Goal: Check status: Check status

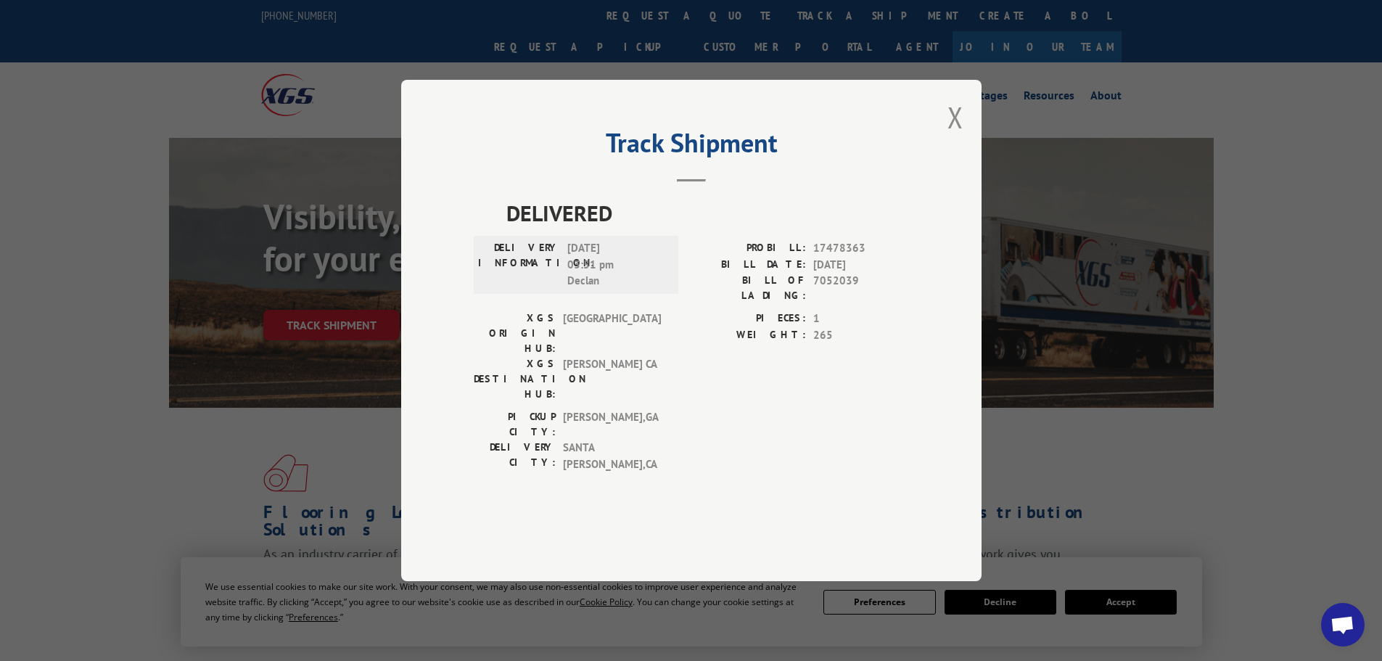
click at [1313, 189] on div "Track Shipment DELIVERED DELIVERY INFORMATION: [DATE] 03:51 pm Declan PROBILL: …" at bounding box center [691, 330] width 1382 height 661
click at [954, 136] on button "Close modal" at bounding box center [956, 117] width 16 height 38
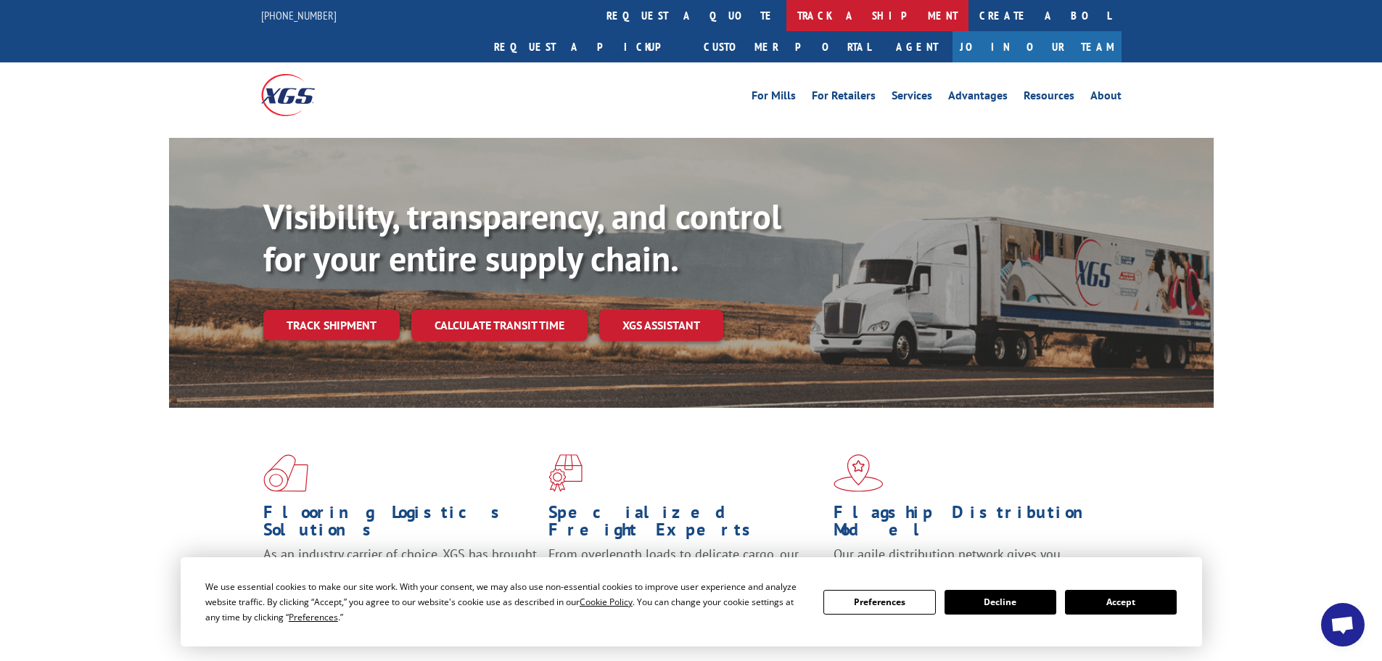
click at [786, 15] on link "track a shipment" at bounding box center [877, 15] width 182 height 31
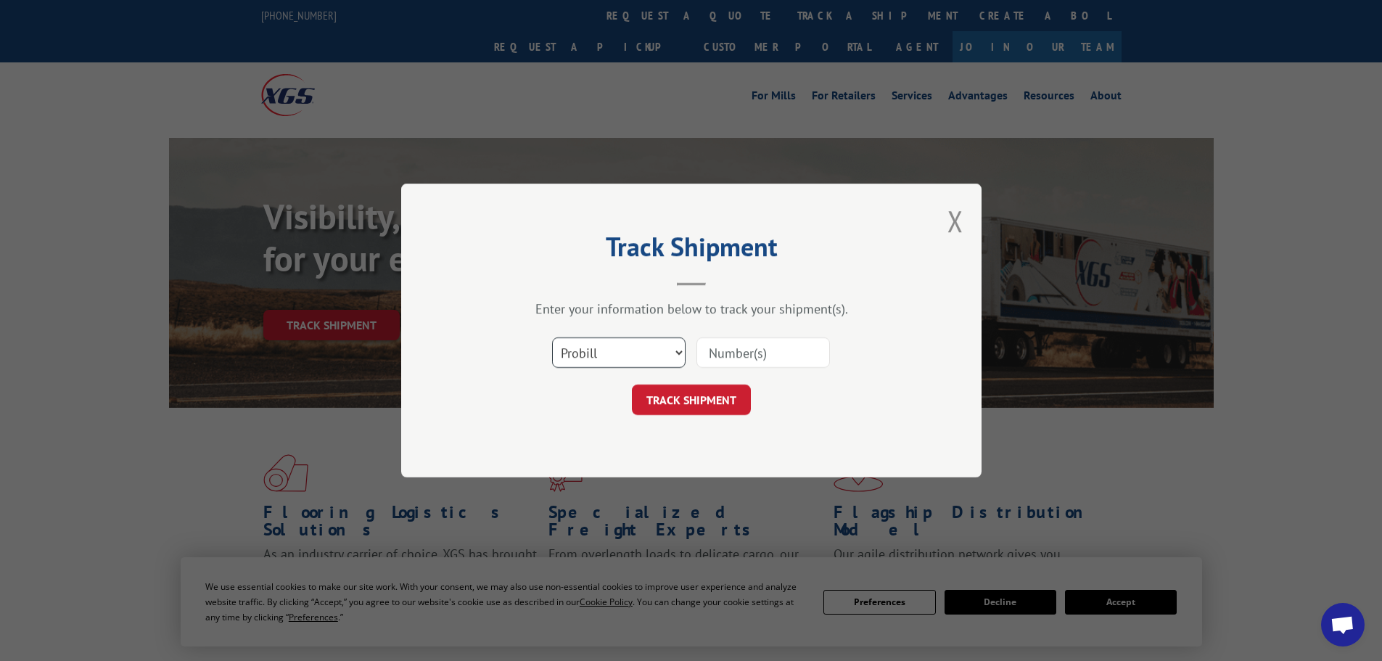
click at [583, 353] on select "Select category... Probill BOL PO" at bounding box center [618, 352] width 133 height 30
select select "bol"
click at [552, 337] on select "Select category... Probill BOL PO" at bounding box center [618, 352] width 133 height 30
click at [723, 345] on input at bounding box center [763, 352] width 133 height 30
paste input "5942102"
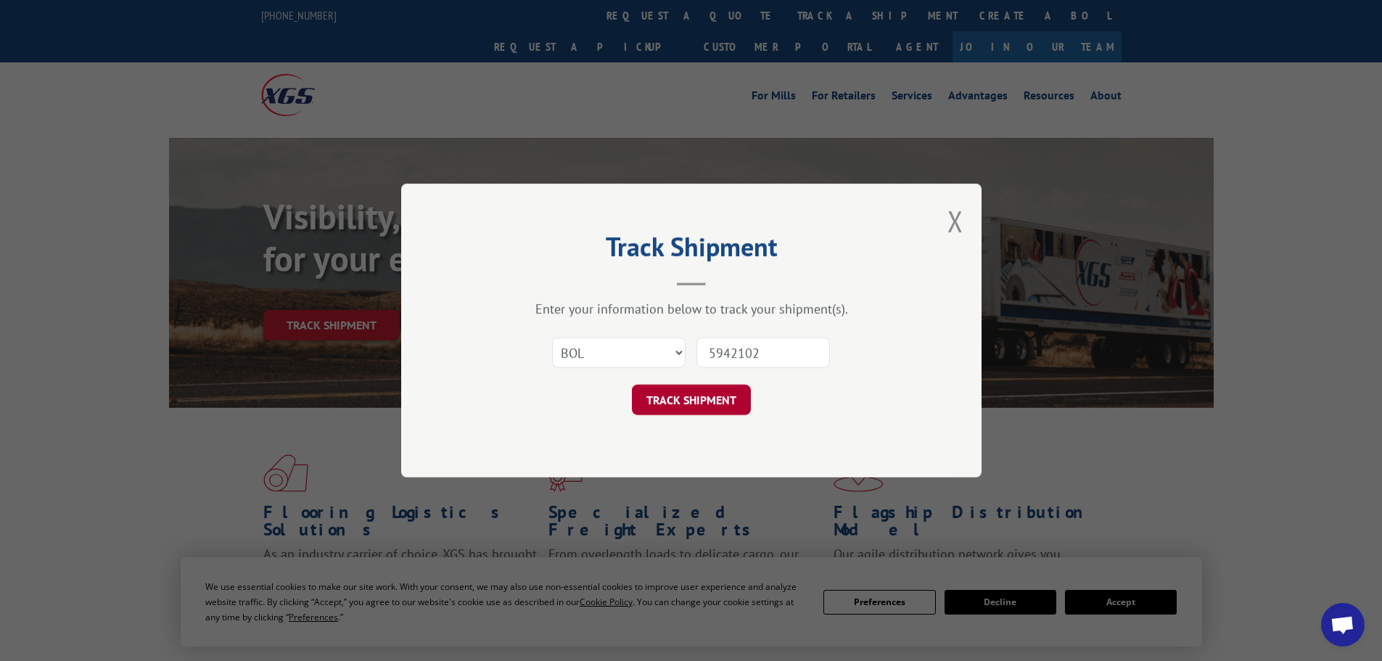
type input "5942102"
click at [697, 387] on button "TRACK SHIPMENT" at bounding box center [691, 400] width 119 height 30
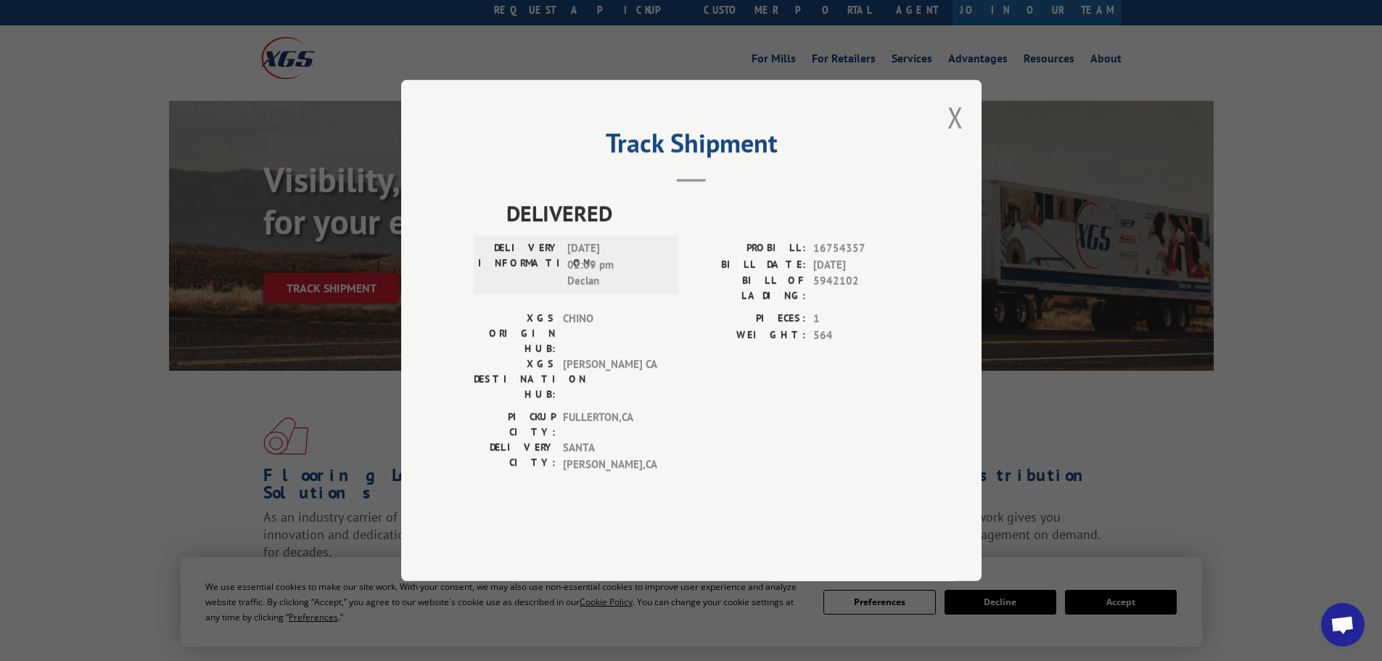
scroll to position [73, 0]
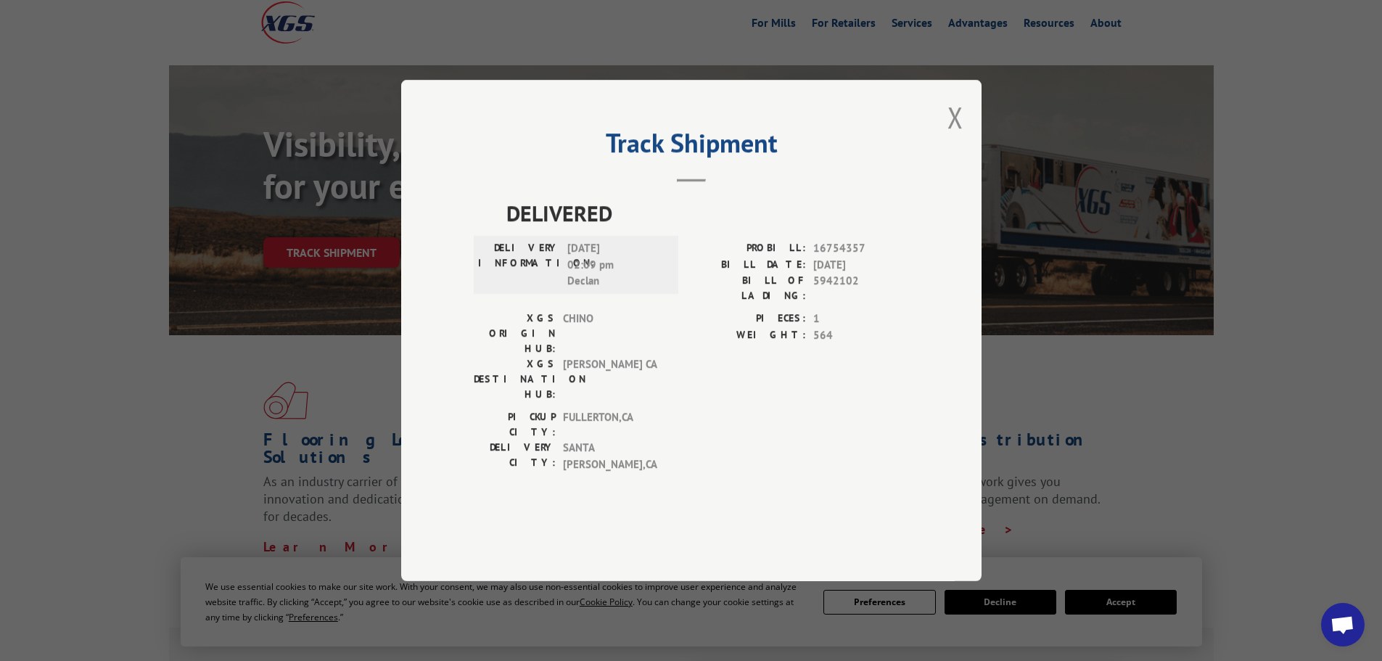
click at [1300, 121] on div "Track Shipment DELIVERED DELIVERY INFORMATION: [DATE] 02:09 pm Declan PROBILL: …" at bounding box center [691, 330] width 1382 height 661
